Goal: Information Seeking & Learning: Learn about a topic

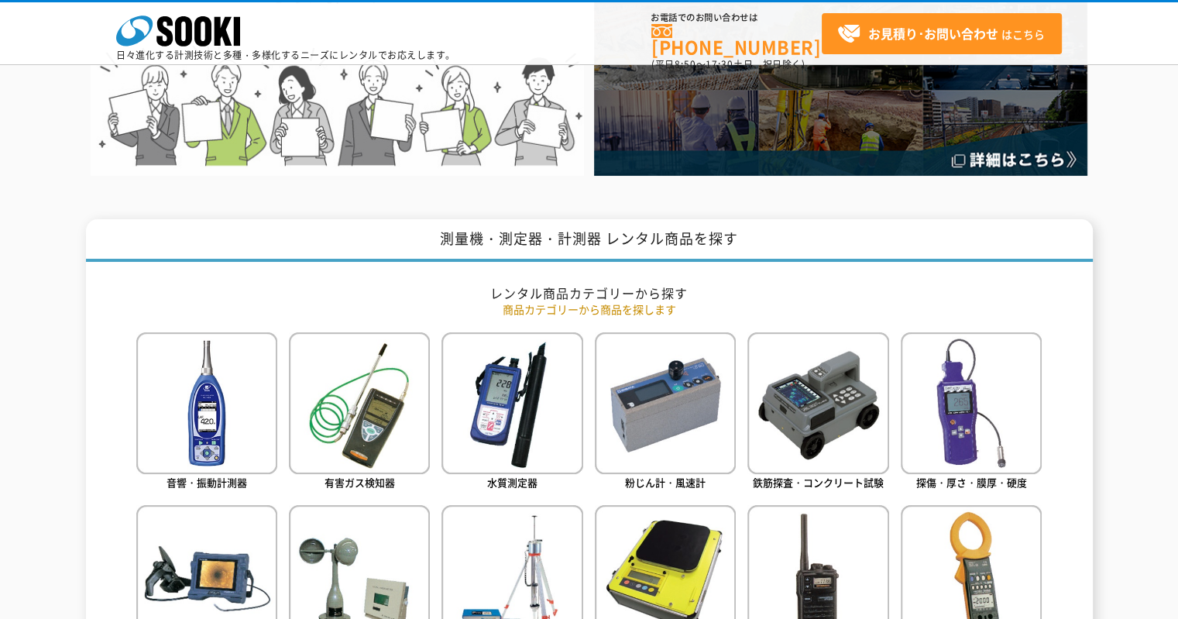
scroll to position [155, 0]
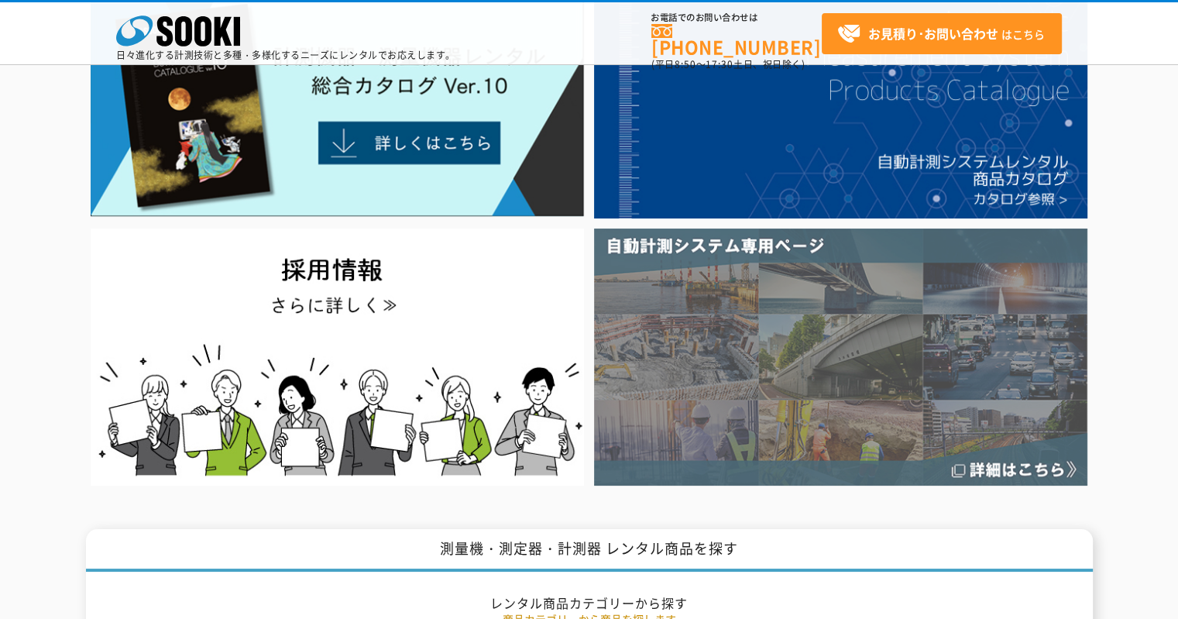
click at [684, 410] on img at bounding box center [840, 356] width 493 height 256
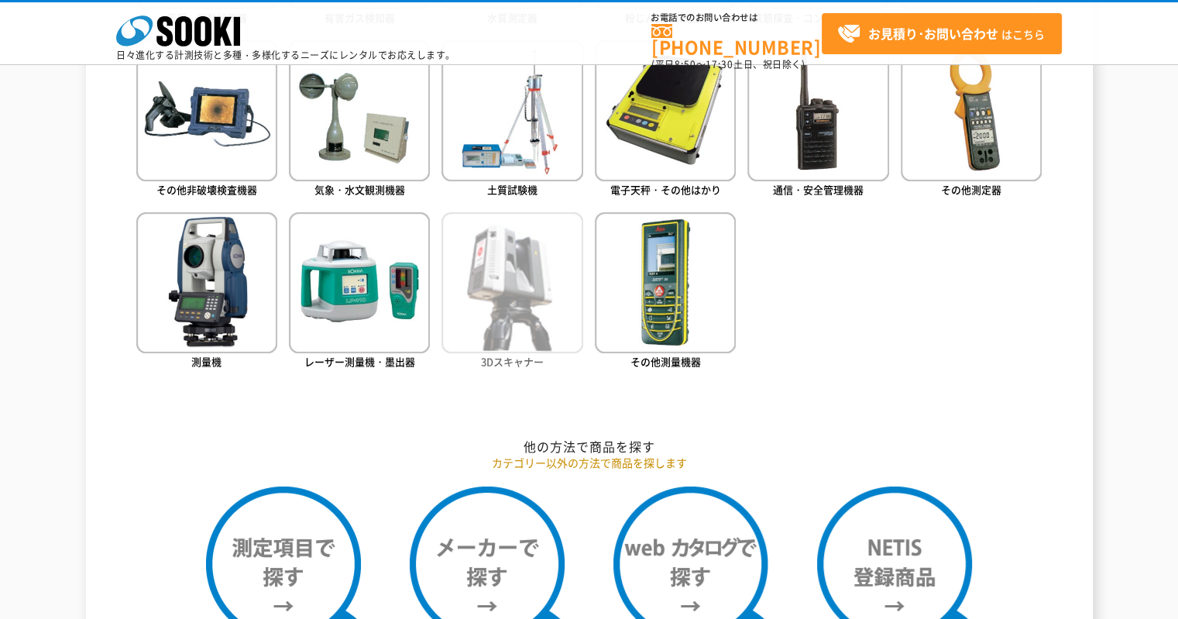
scroll to position [774, 0]
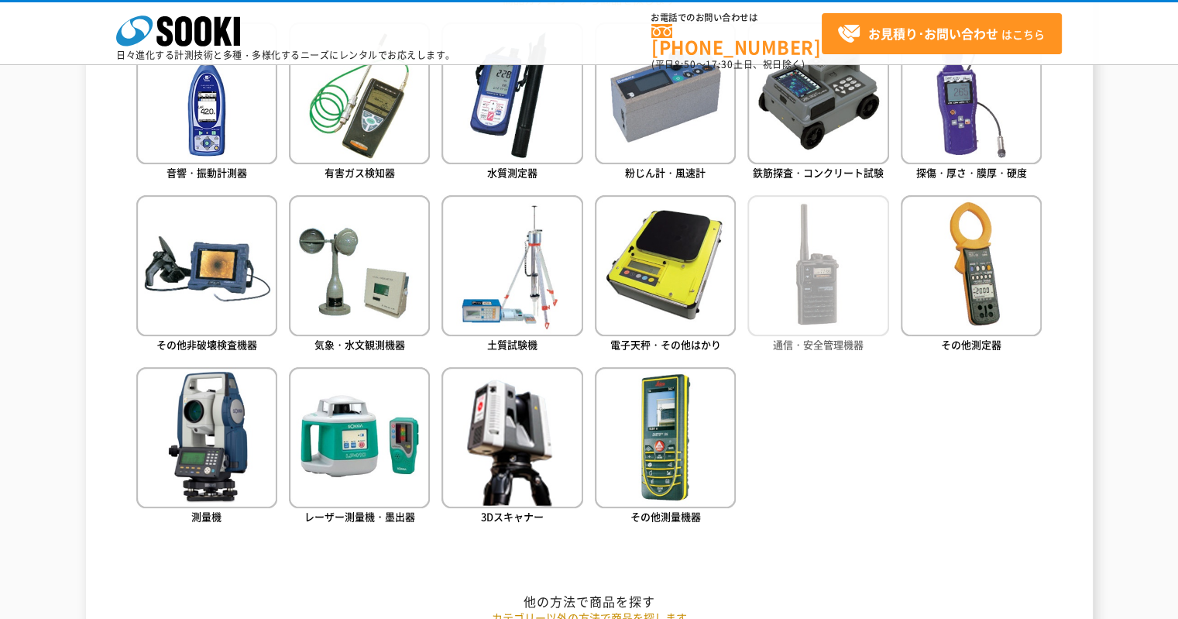
click at [831, 287] on img at bounding box center [817, 265] width 141 height 141
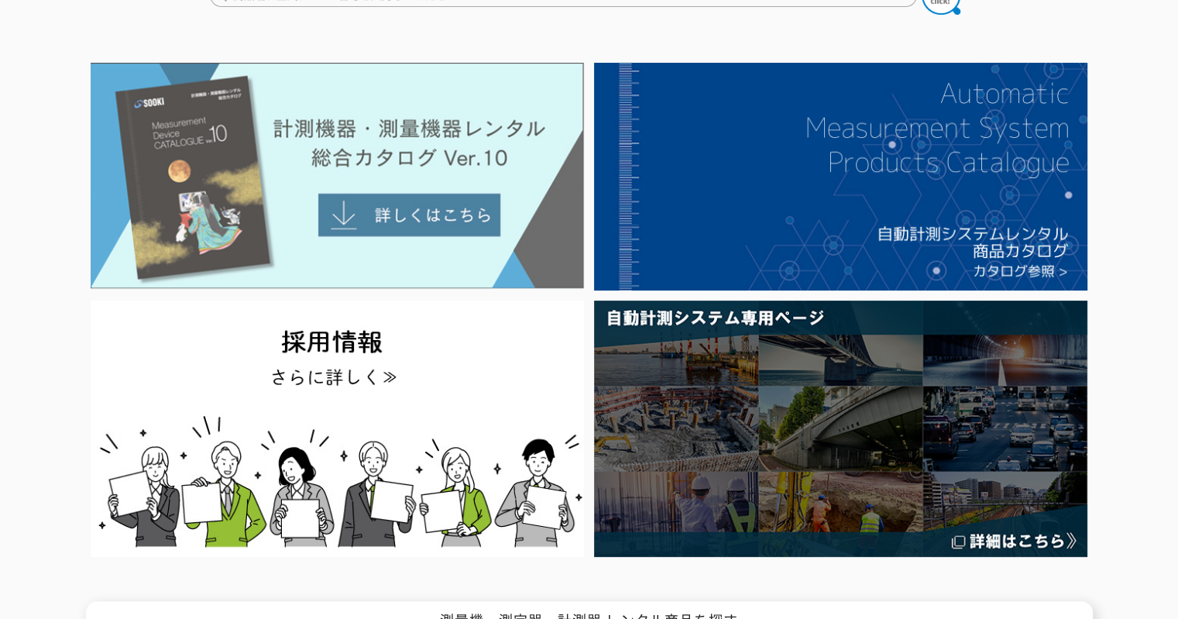
scroll to position [0, 0]
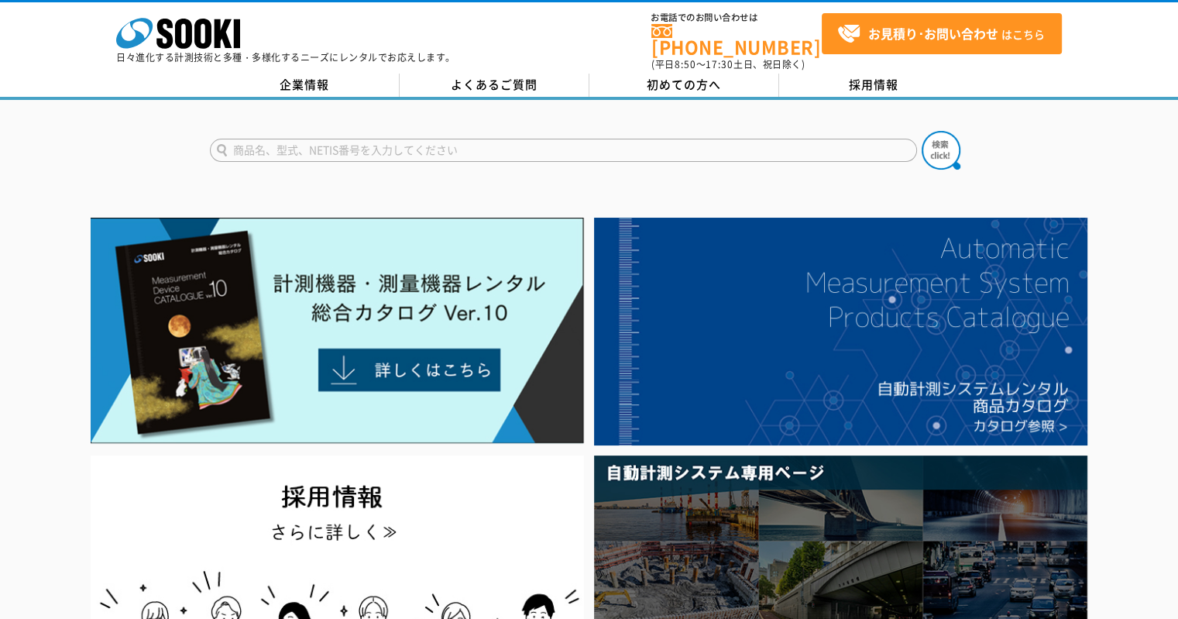
click at [498, 139] on input "text" at bounding box center [563, 150] width 707 height 23
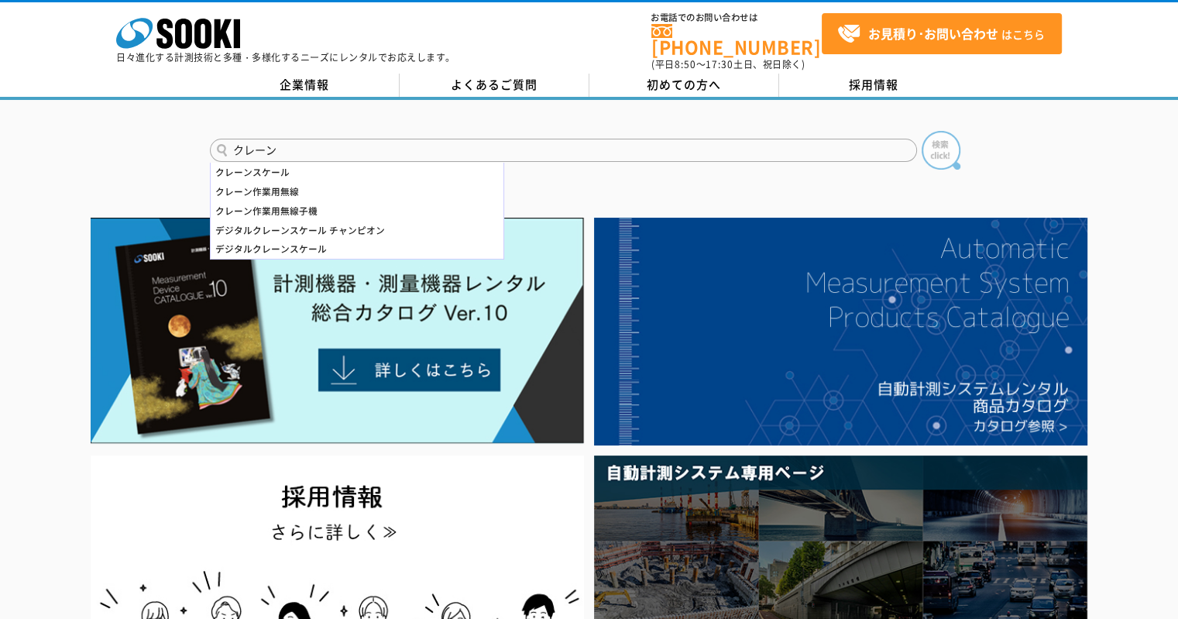
type input "クレーン"
click at [937, 142] on img at bounding box center [940, 150] width 39 height 39
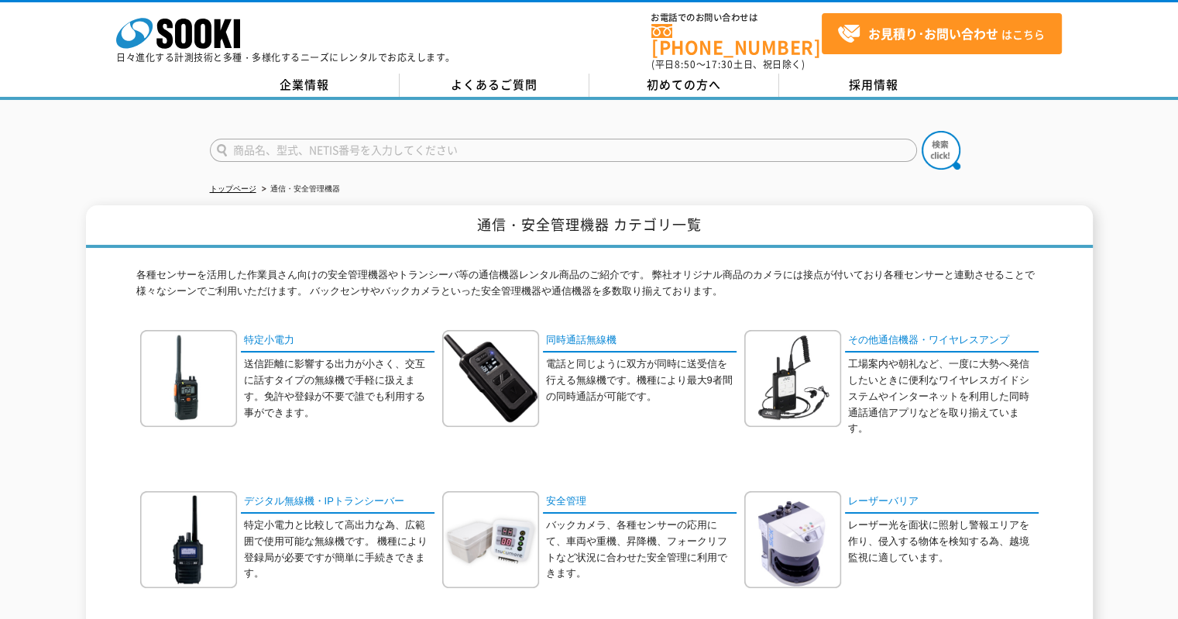
scroll to position [232, 0]
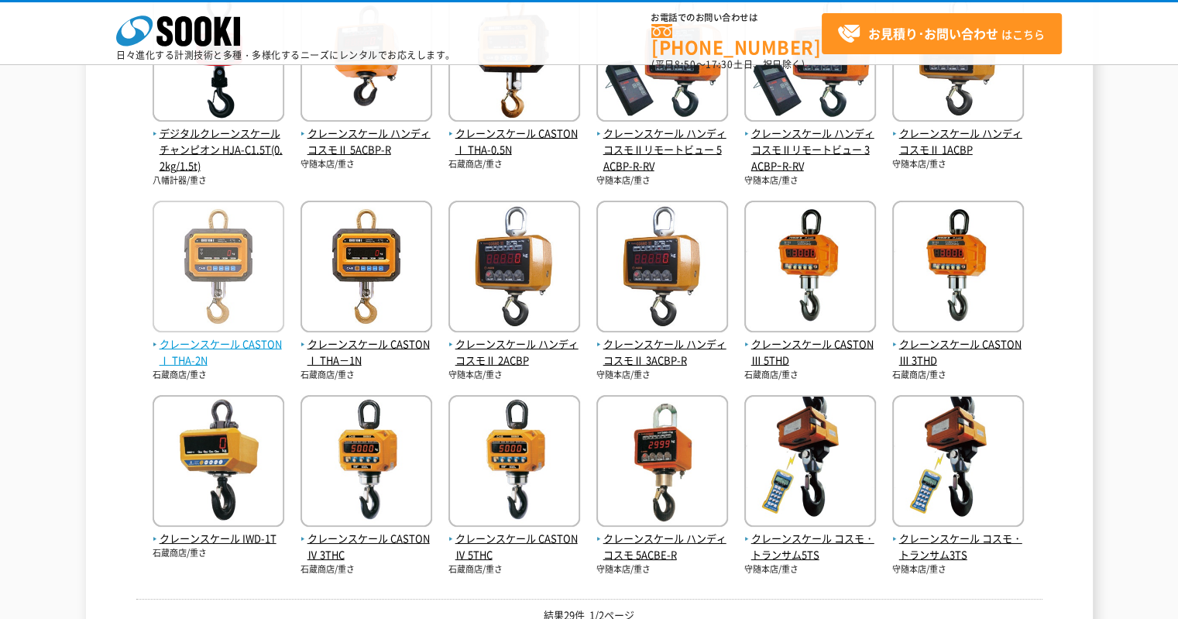
scroll to position [619, 0]
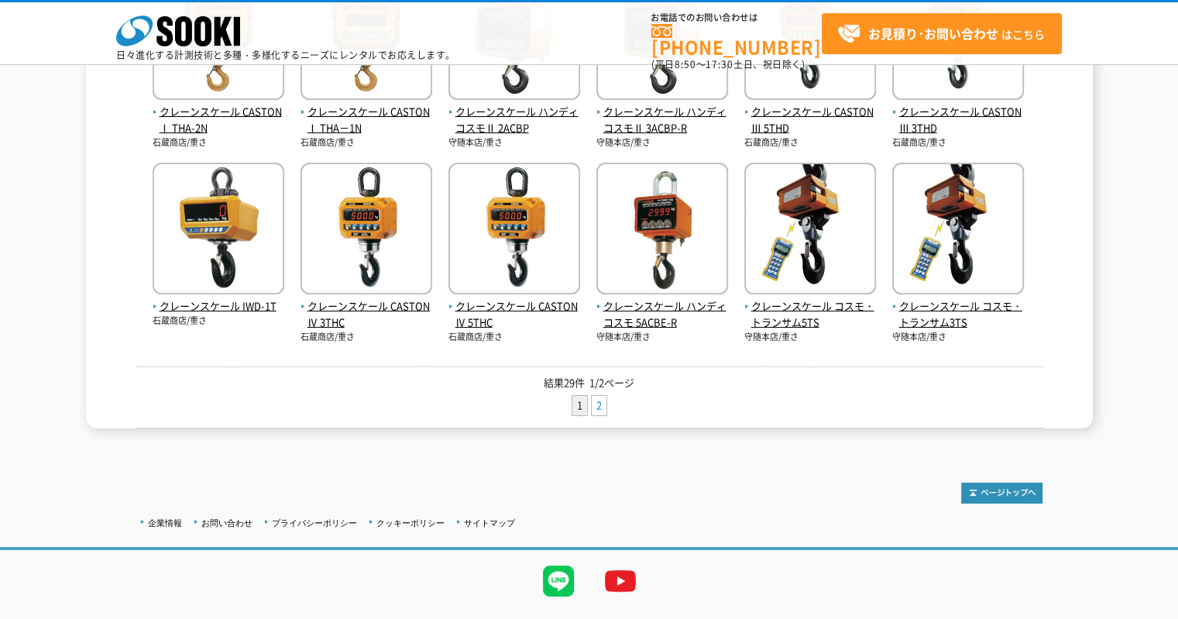
click at [600, 403] on link "2" at bounding box center [599, 405] width 15 height 19
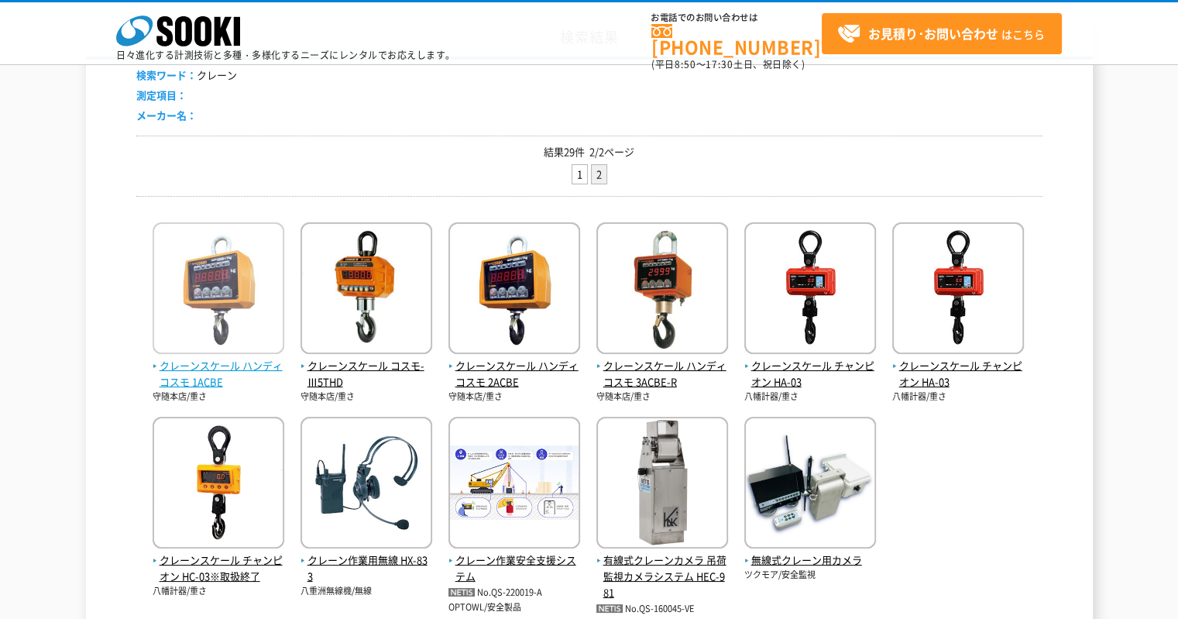
scroll to position [232, 0]
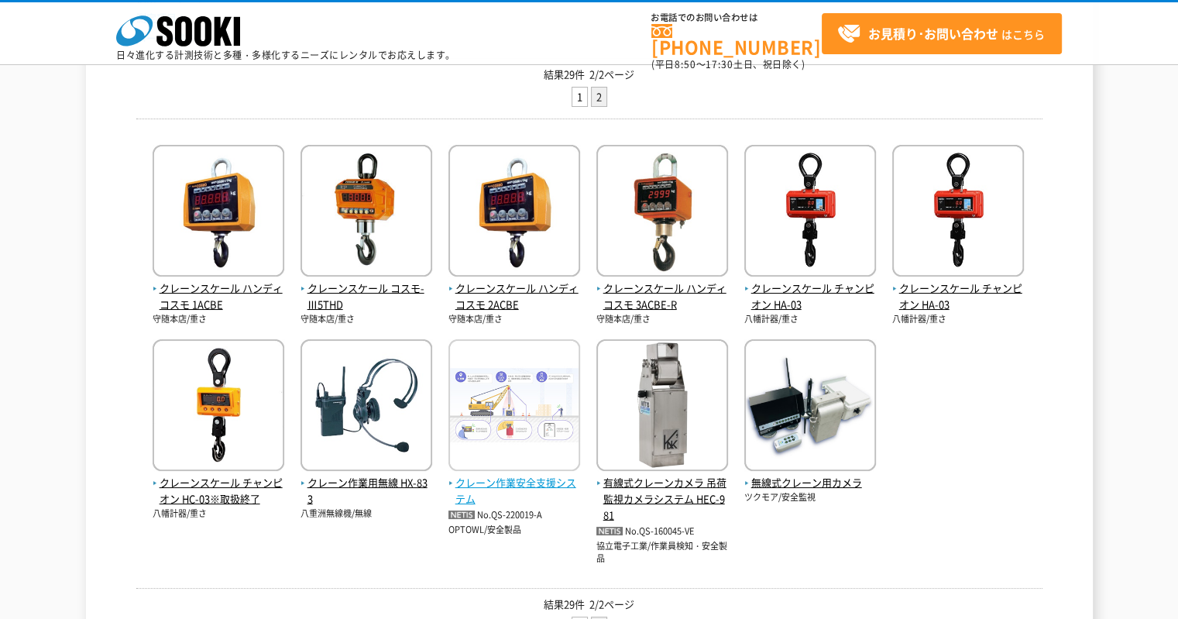
click at [512, 393] on img at bounding box center [514, 406] width 132 height 135
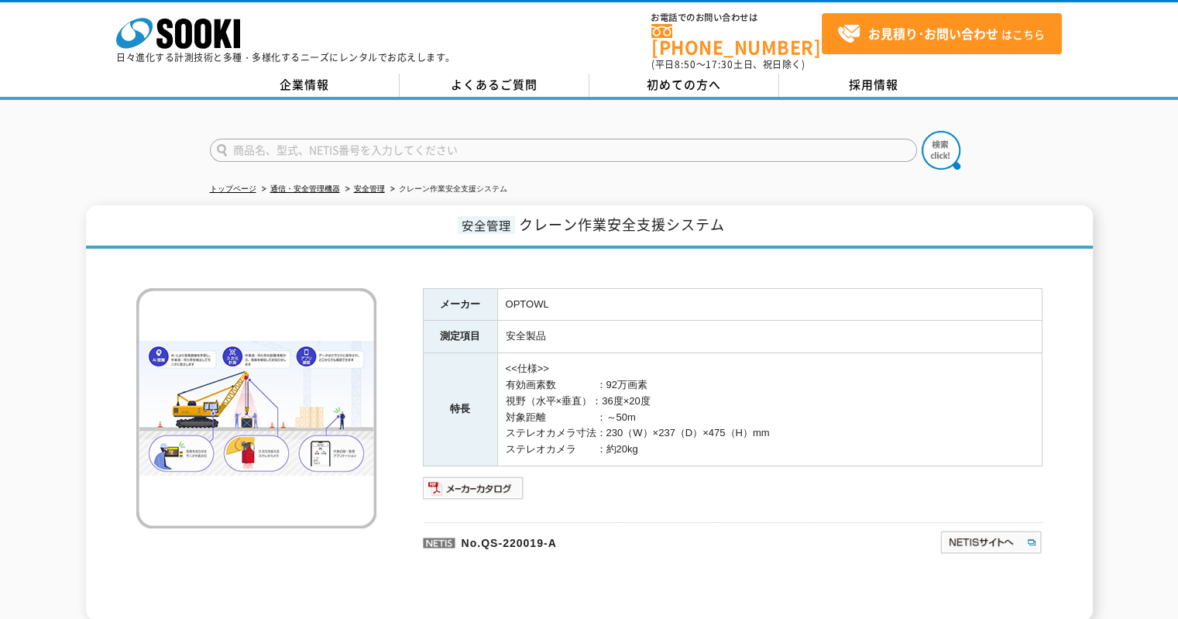
click at [448, 369] on th "特長" at bounding box center [460, 409] width 74 height 113
